Goal: Browse casually: Explore the website without a specific task or goal

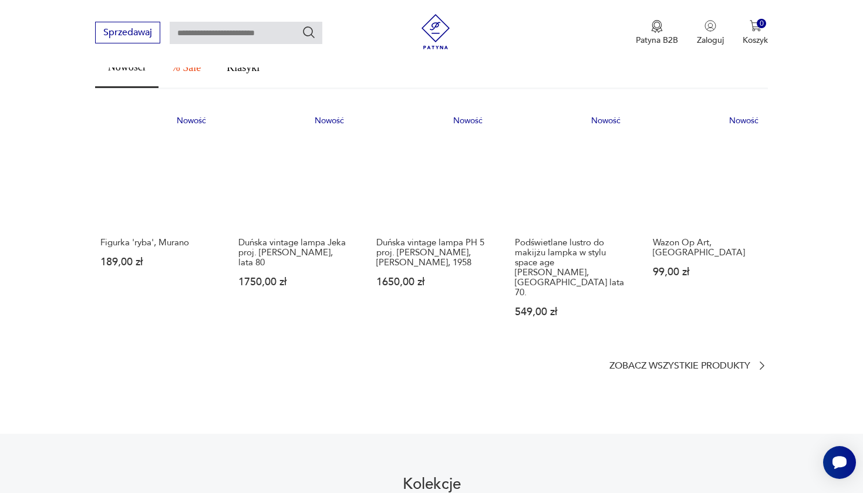
scroll to position [680, 0]
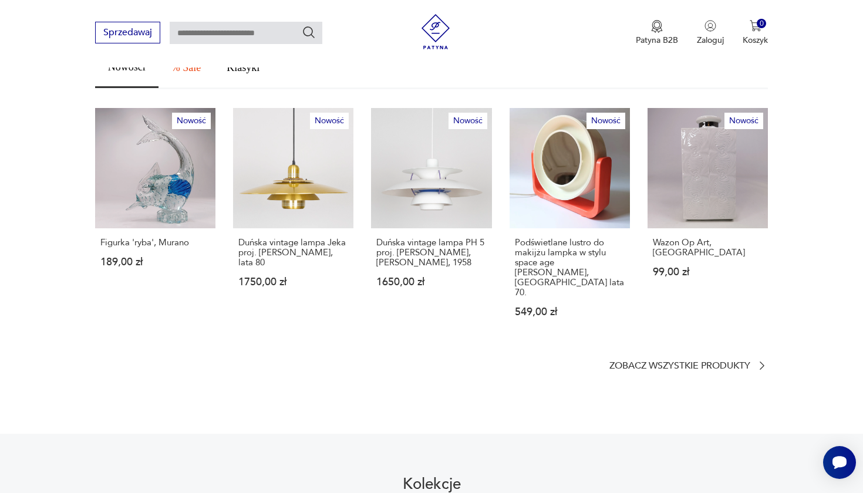
click at [623, 326] on section "Znajdź coś dla siebie Nowości % Sale Klasyki Nowość Figurka 'ryba', Murano 189,…" at bounding box center [431, 190] width 863 height 363
click at [622, 362] on p "Zobacz wszystkie produkty" at bounding box center [679, 366] width 141 height 8
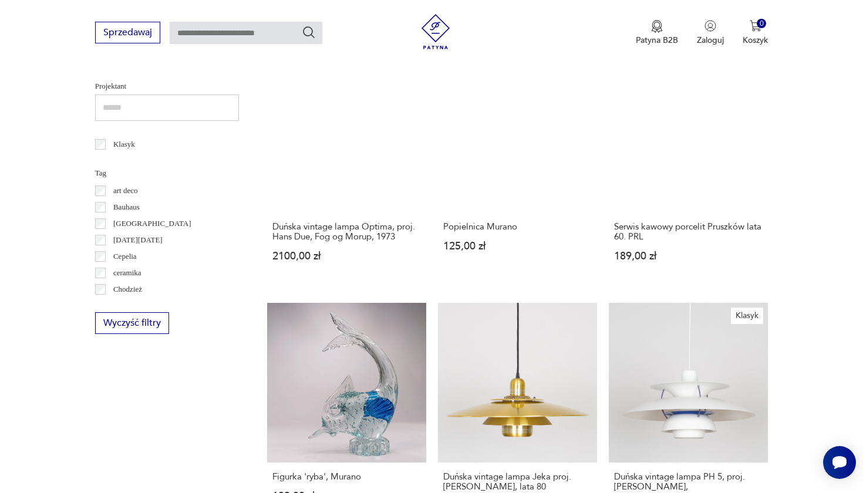
scroll to position [931, 0]
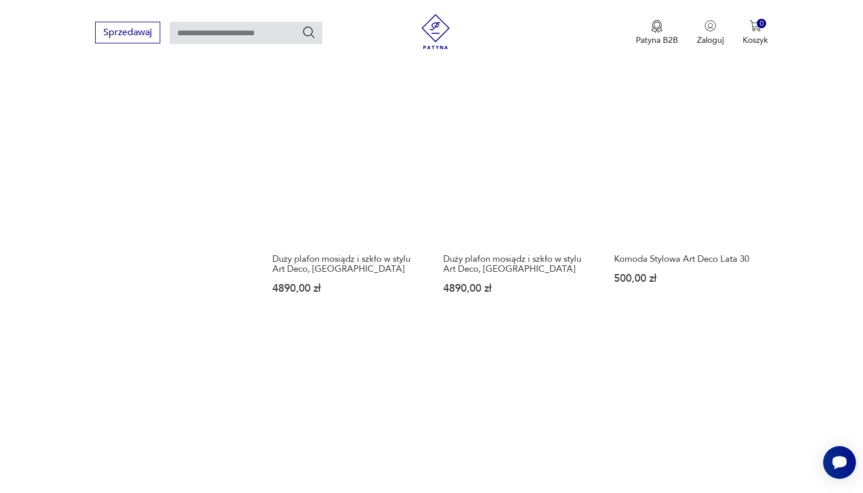
scroll to position [1202, 0]
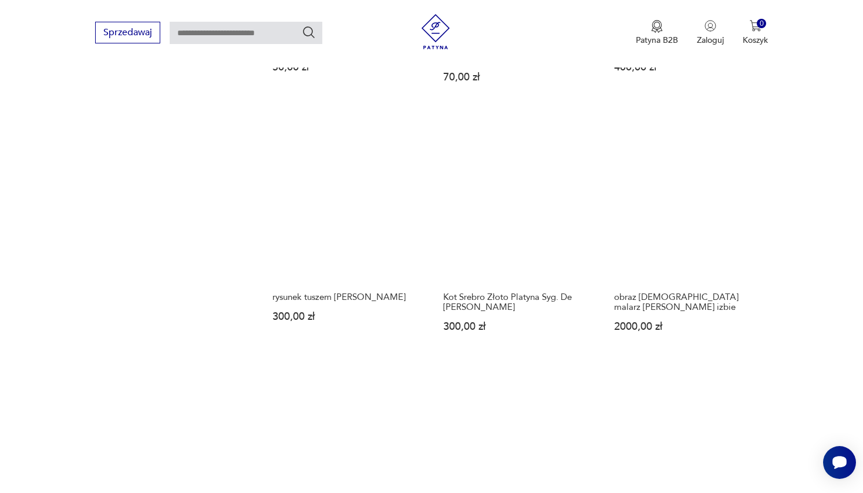
scroll to position [1186, 0]
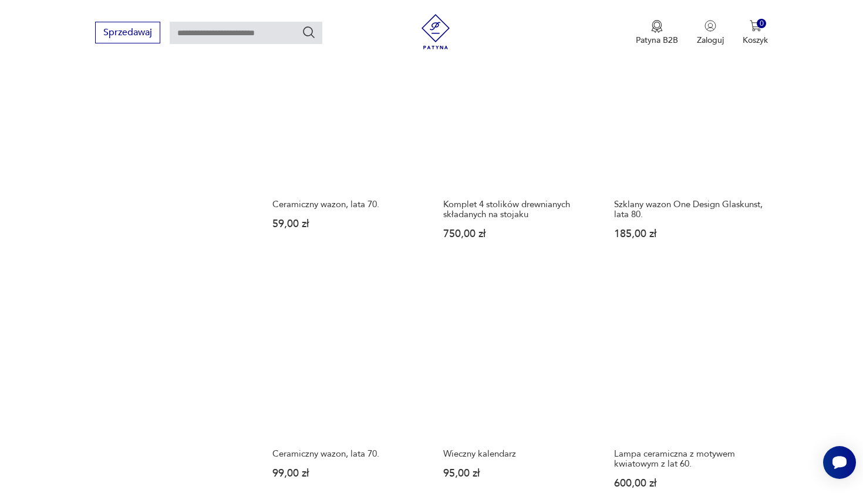
scroll to position [1148, 0]
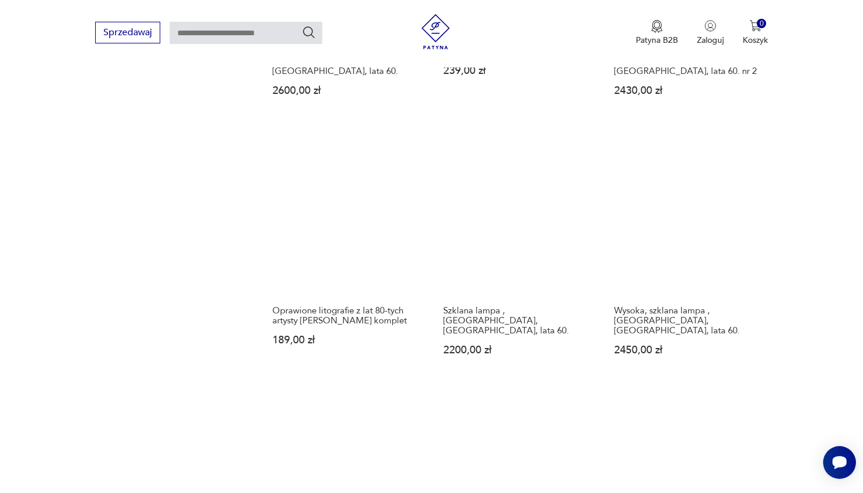
scroll to position [993, 0]
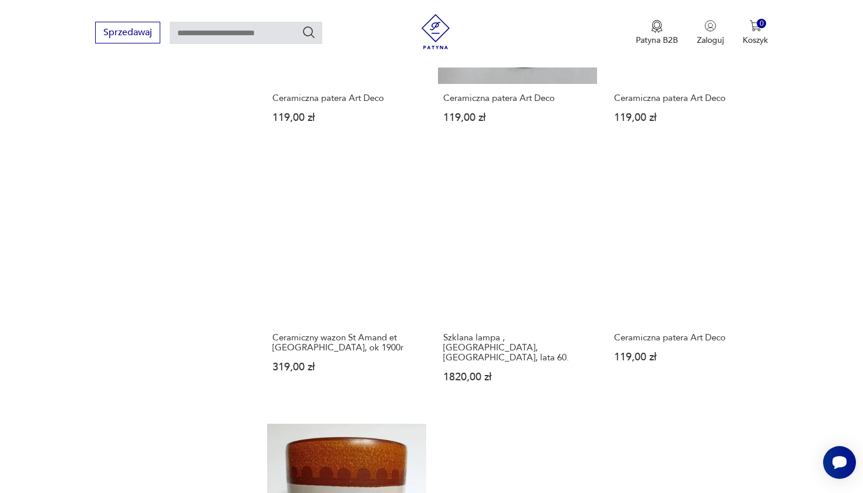
scroll to position [968, 0]
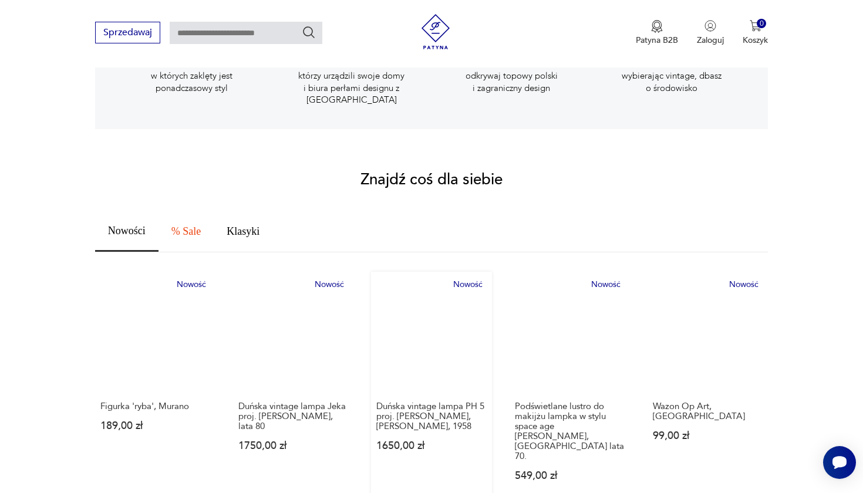
scroll to position [517, 0]
